Goal: Communication & Community: Answer question/provide support

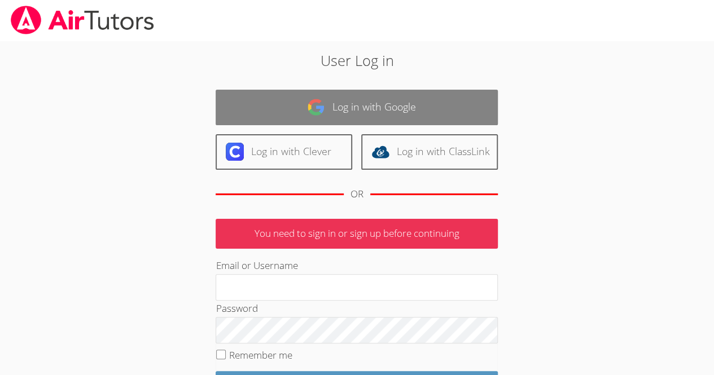
click at [292, 102] on link "Log in with Google" at bounding box center [357, 108] width 282 height 36
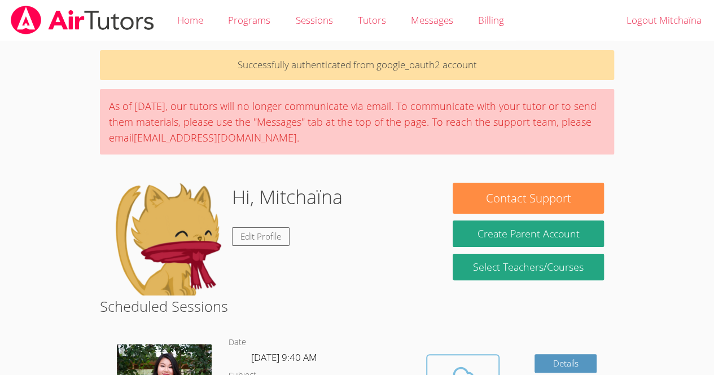
click at [449, 362] on icon at bounding box center [463, 378] width 32 height 32
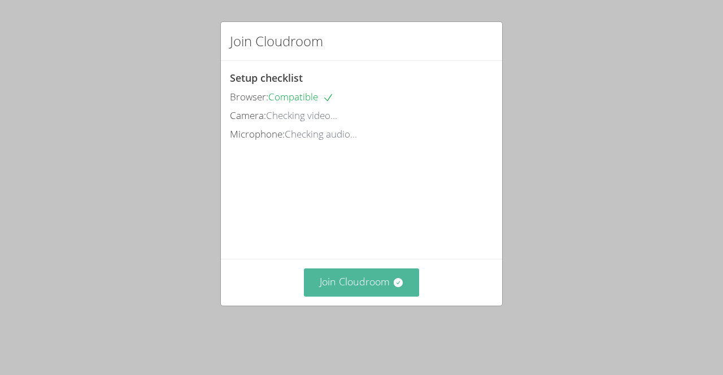
click at [350, 293] on button "Join Cloudroom" at bounding box center [362, 283] width 116 height 28
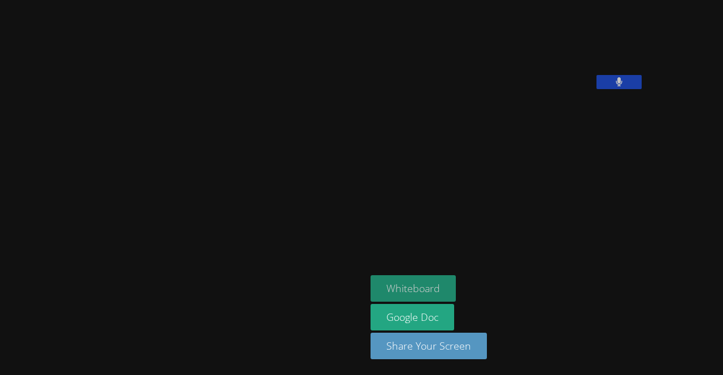
click at [370, 283] on button "Whiteboard" at bounding box center [412, 289] width 85 height 27
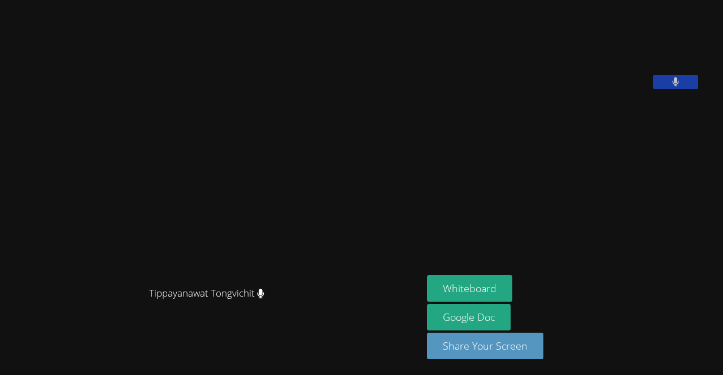
click at [345, 283] on div "Tippayanawat Tongvichit" at bounding box center [211, 303] width 413 height 45
